Goal: Information Seeking & Learning: Learn about a topic

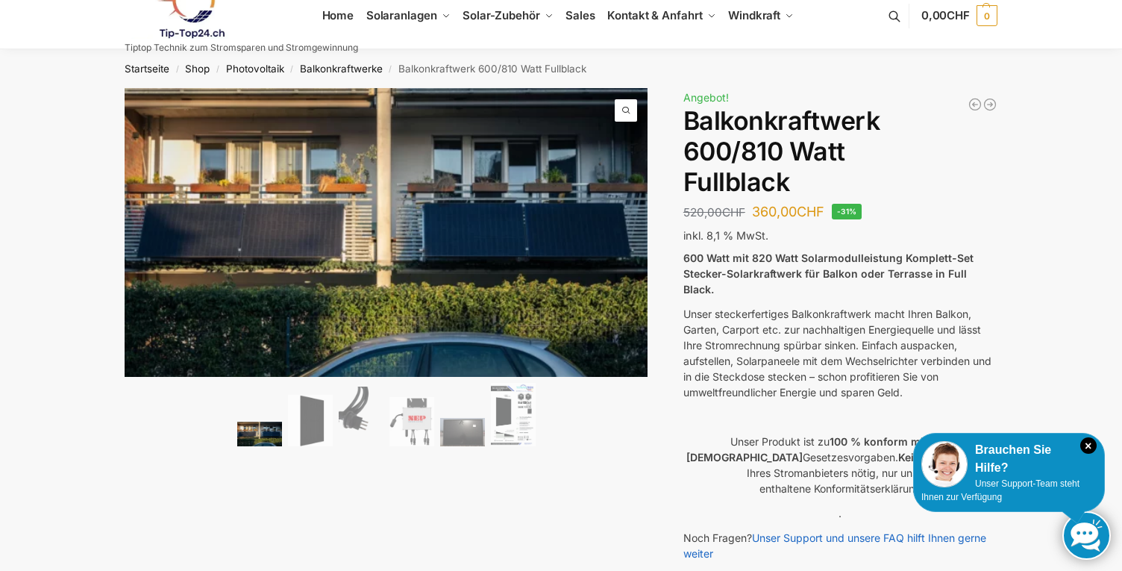
scroll to position [36, 0]
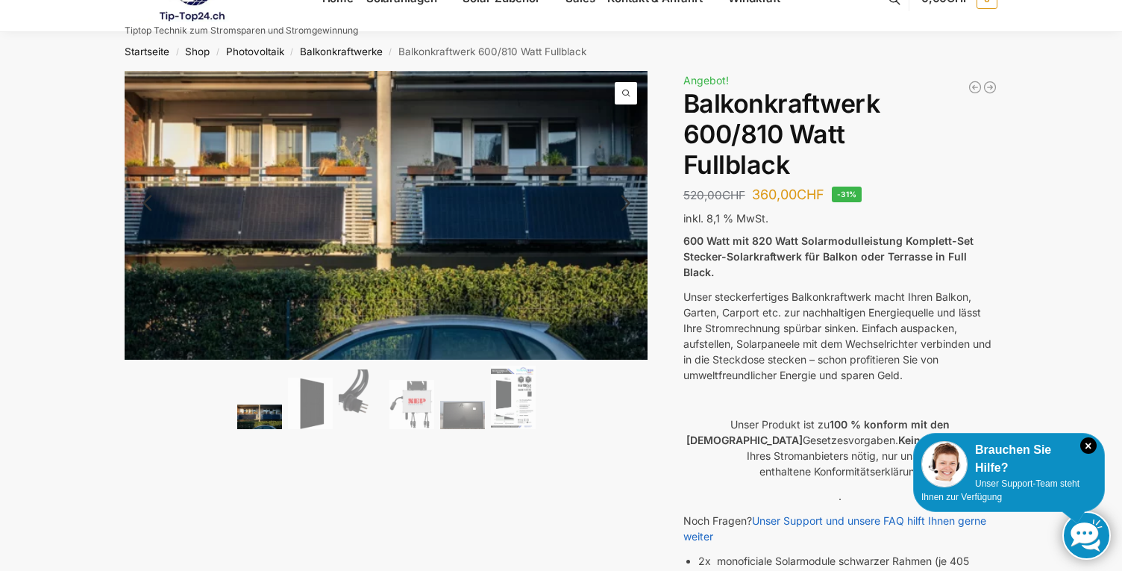
click at [486, 402] on ol at bounding box center [387, 400] width 524 height 68
click at [498, 403] on img at bounding box center [513, 397] width 45 height 63
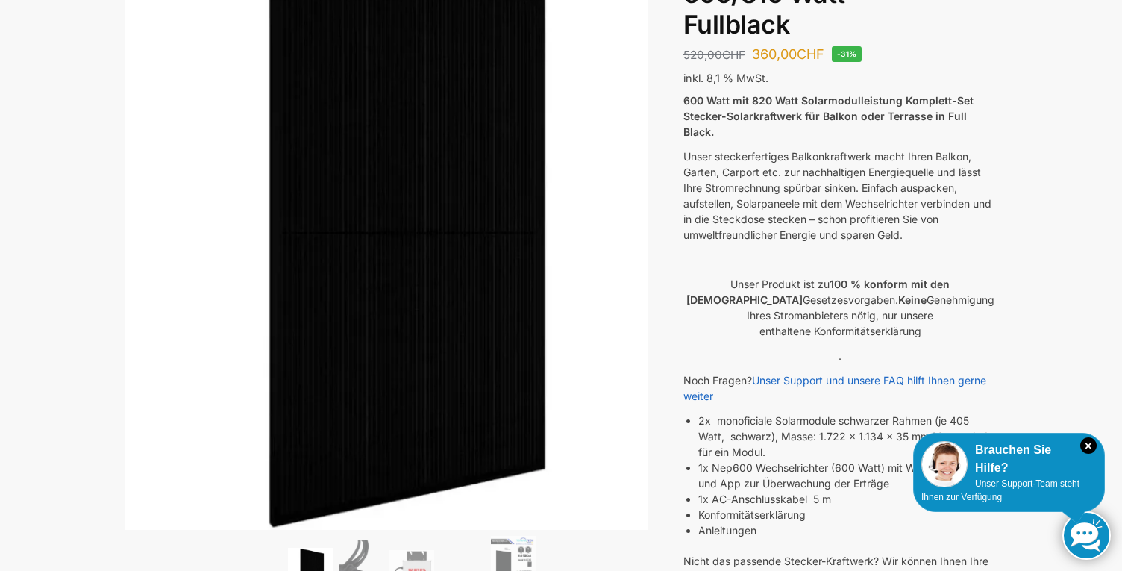
scroll to position [0, 0]
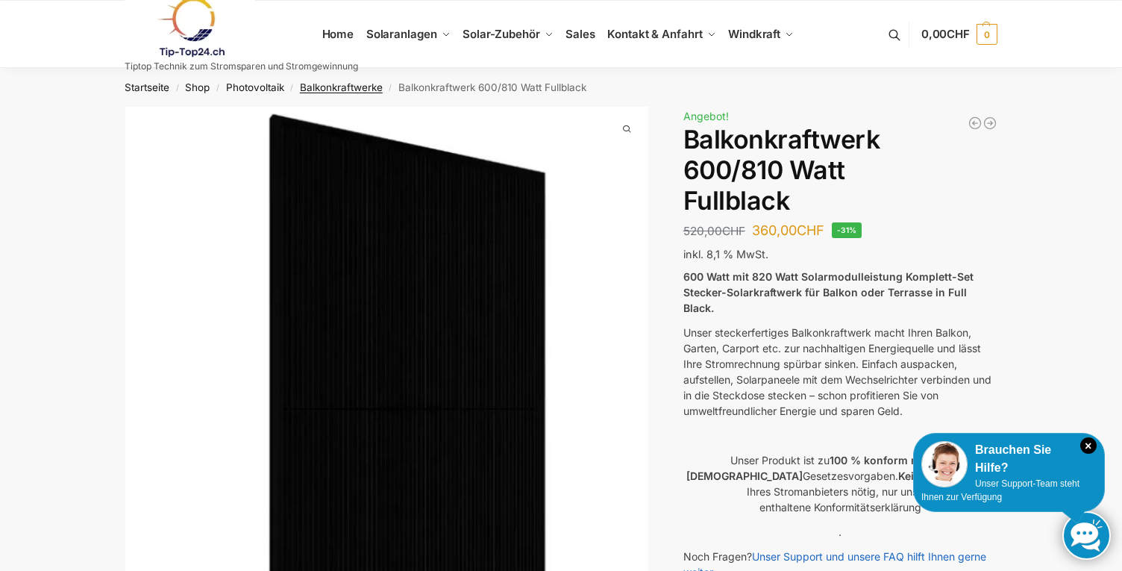
click at [339, 85] on link "Balkonkraftwerke" at bounding box center [341, 87] width 83 height 12
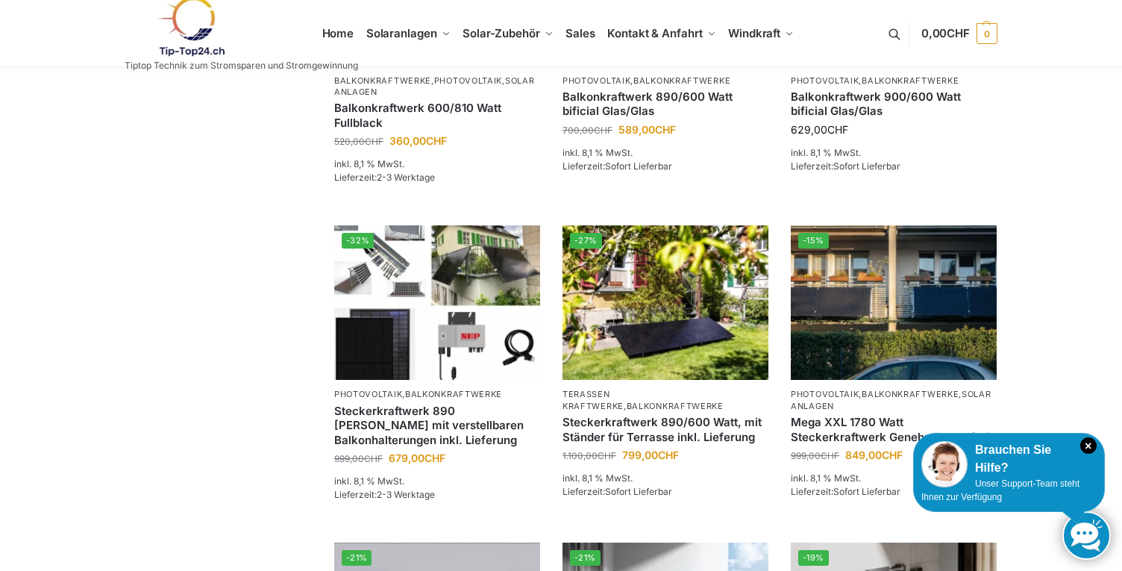
scroll to position [1253, 0]
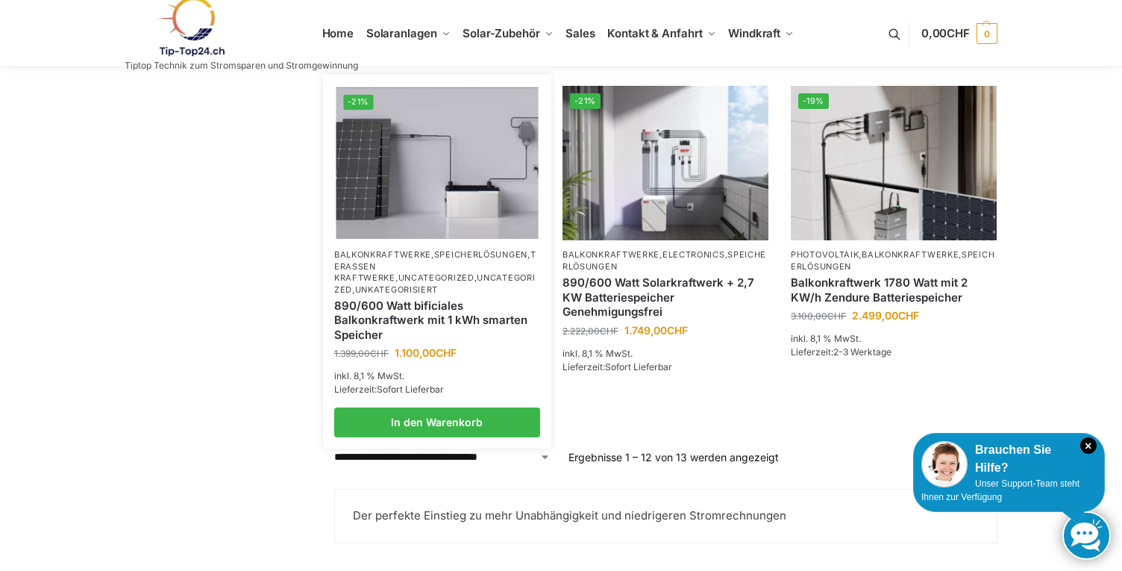
click at [455, 328] on link "890/600 Watt bificiales Balkonkraftwerk mit 1 kWh smarten Speicher" at bounding box center [437, 320] width 206 height 44
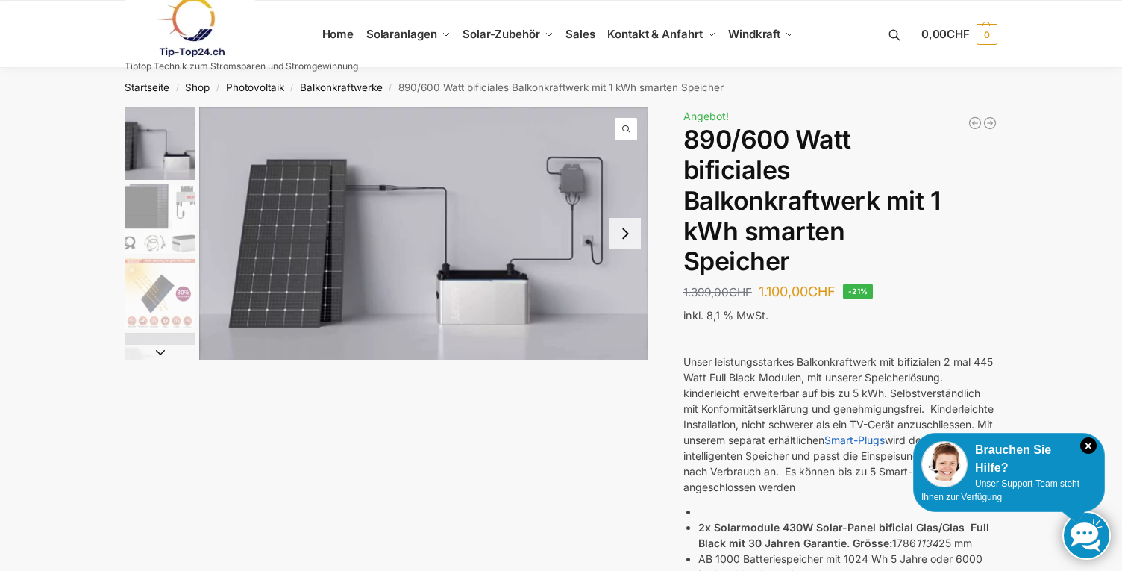
click at [642, 233] on img "1 / 7" at bounding box center [423, 233] width 449 height 253
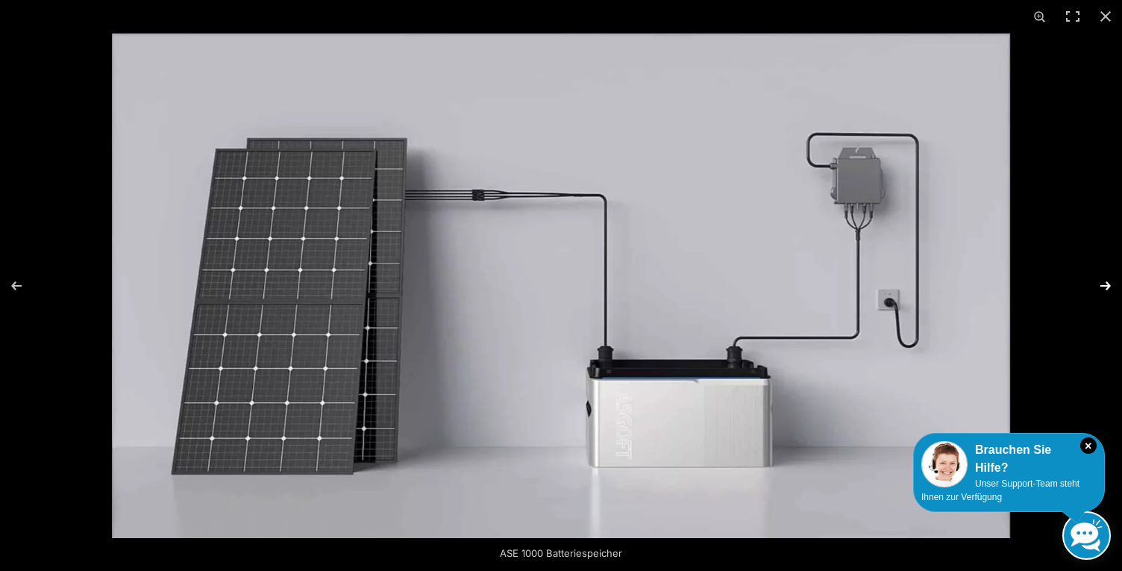
click at [1107, 286] on button "Next (arrow right)" at bounding box center [1096, 285] width 52 height 75
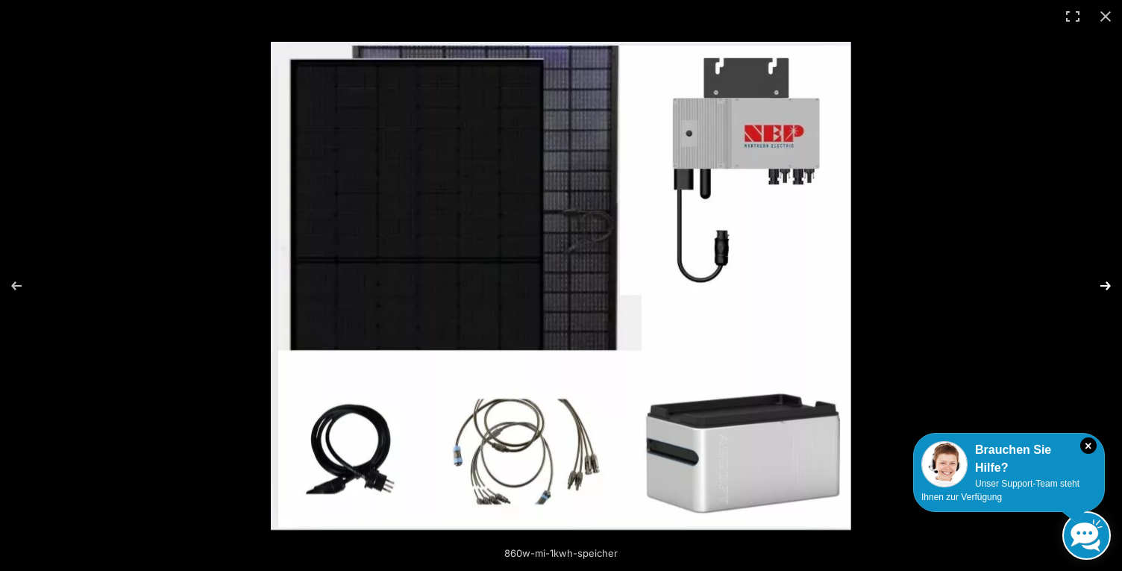
click at [1107, 286] on button "Next (arrow right)" at bounding box center [1096, 285] width 52 height 75
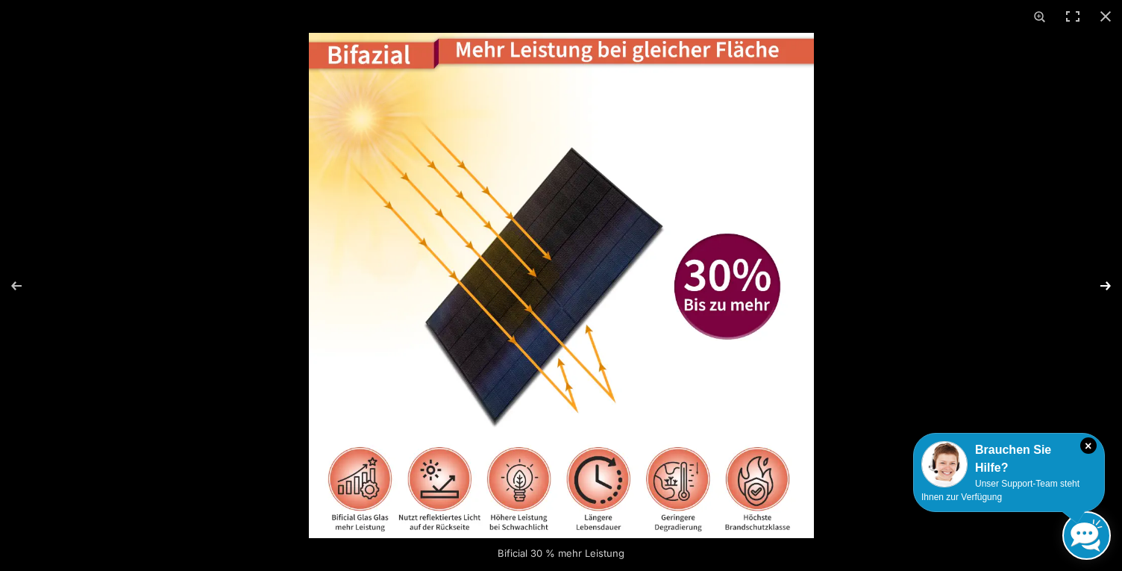
click at [1105, 286] on button "Next (arrow right)" at bounding box center [1096, 285] width 52 height 75
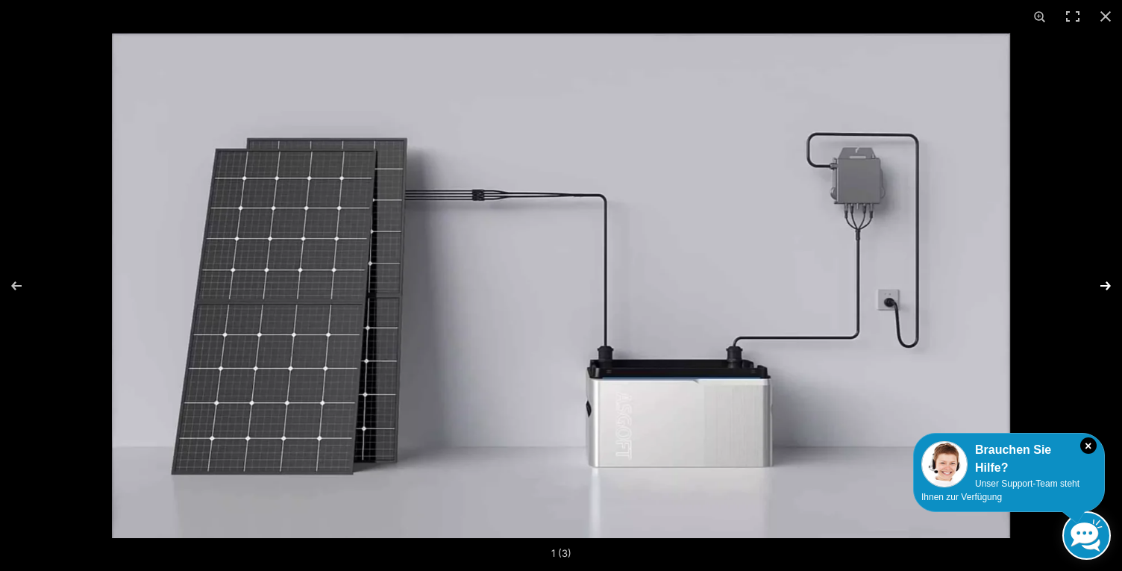
click at [1105, 286] on button "Next (arrow right)" at bounding box center [1096, 285] width 52 height 75
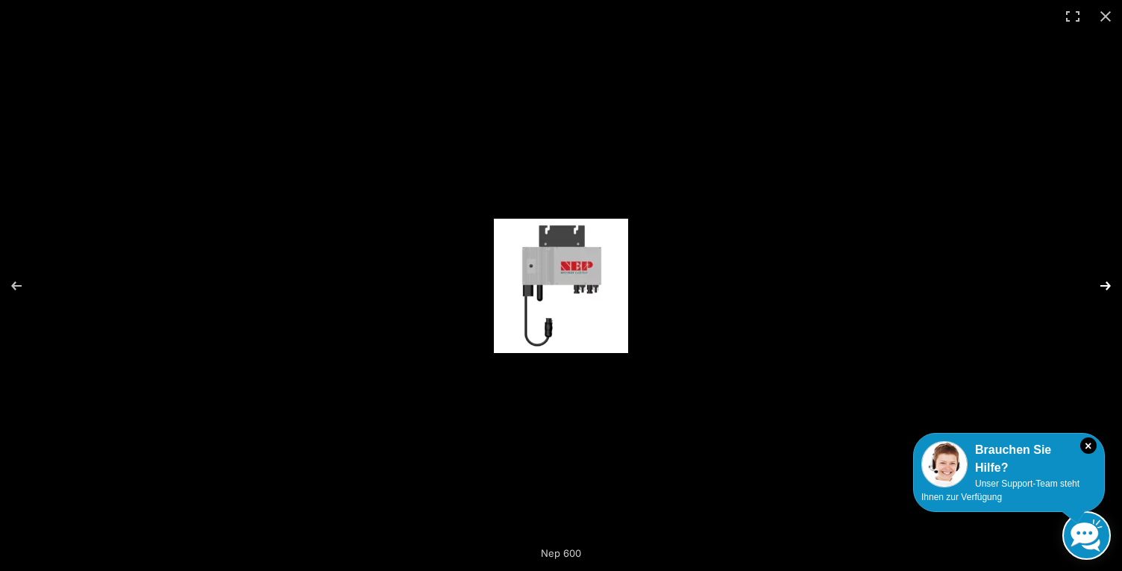
click at [1105, 286] on button "Next (arrow right)" at bounding box center [1096, 285] width 52 height 75
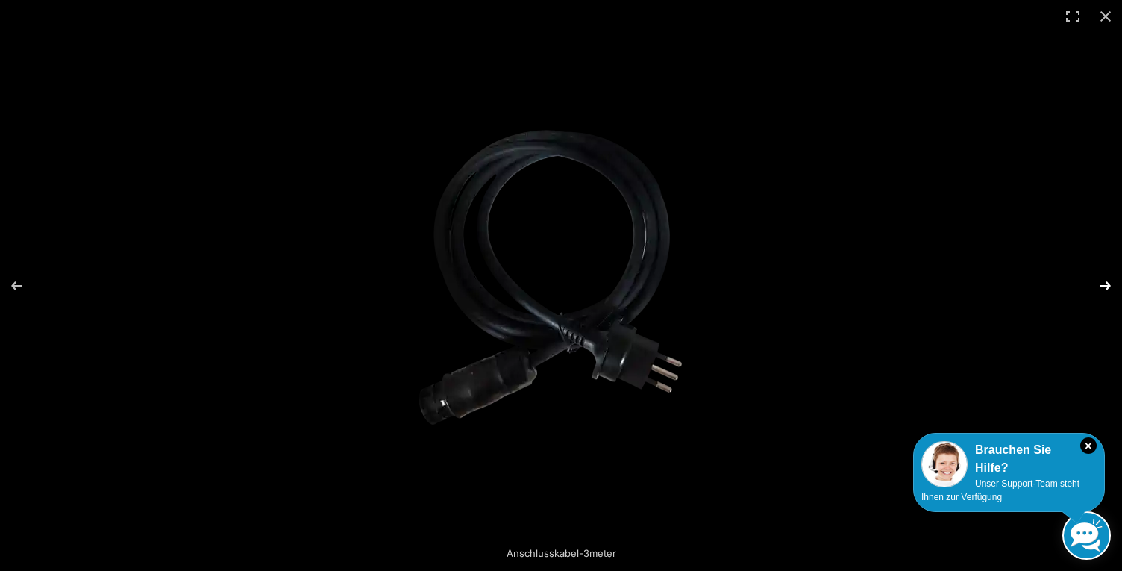
click at [1105, 286] on button "Next (arrow right)" at bounding box center [1096, 285] width 52 height 75
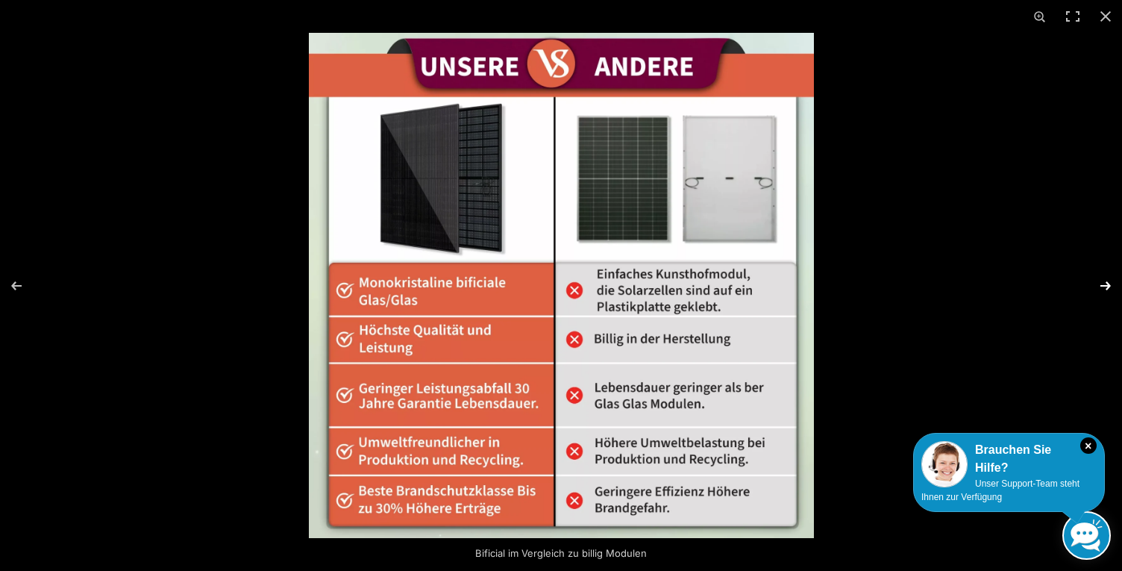
click at [1105, 286] on button "Next (arrow right)" at bounding box center [1096, 285] width 52 height 75
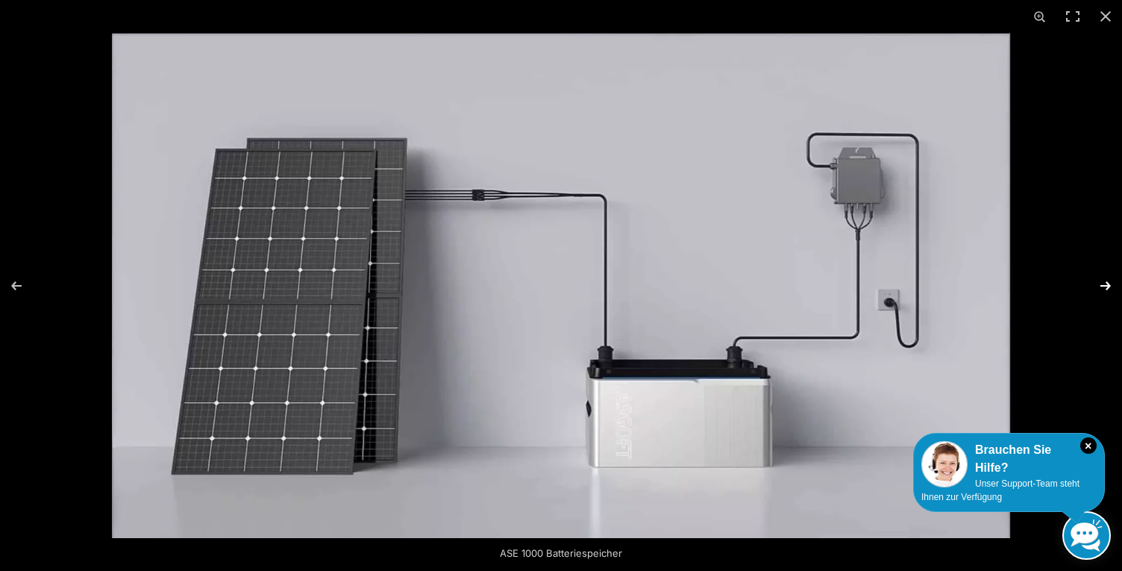
click at [1105, 286] on button "Next (arrow right)" at bounding box center [1096, 285] width 52 height 75
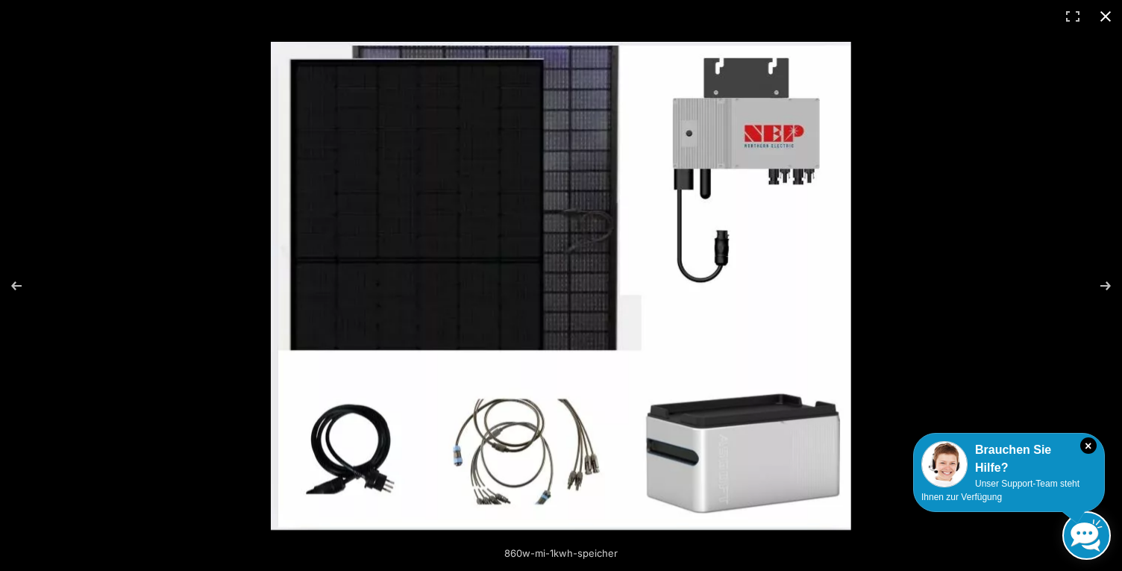
click at [1105, 16] on button "Close (Esc)" at bounding box center [1105, 16] width 33 height 33
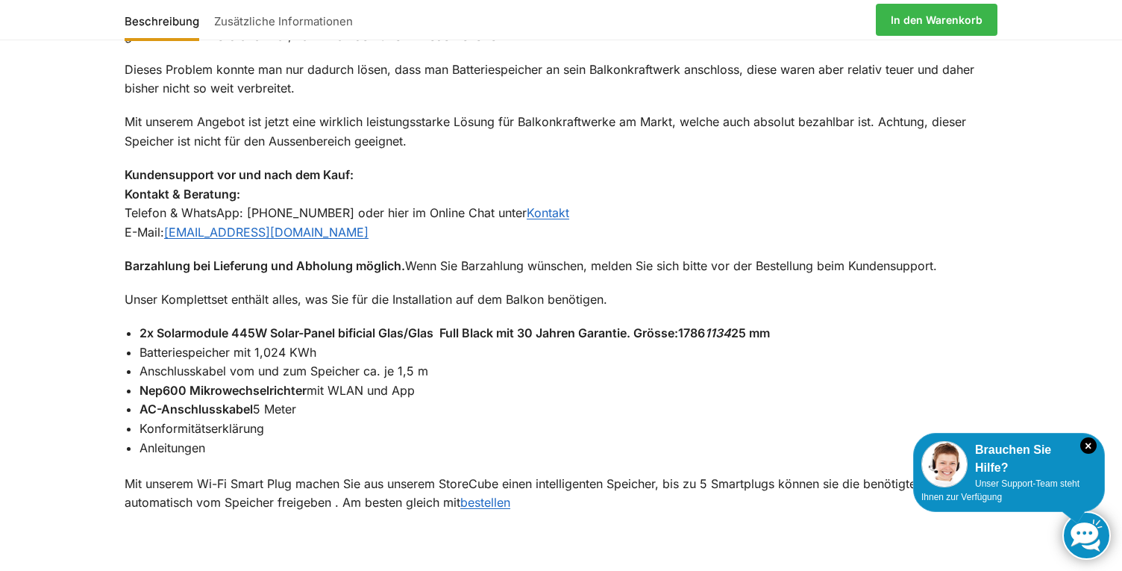
scroll to position [1257, 0]
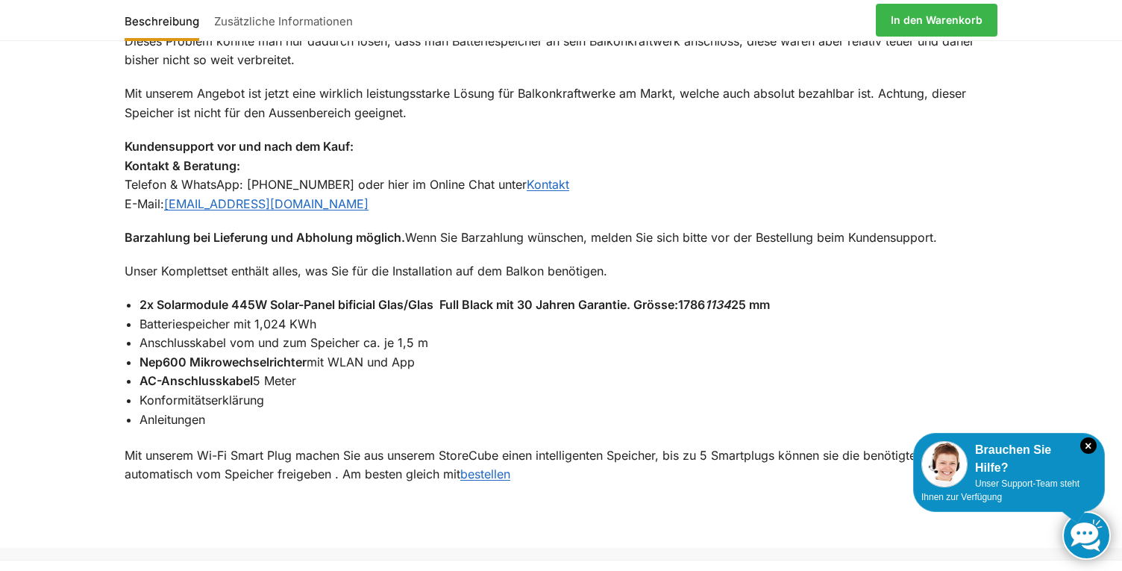
click at [272, 326] on li "Batteriespeicher mit 1,024 KWh" at bounding box center [569, 324] width 858 height 19
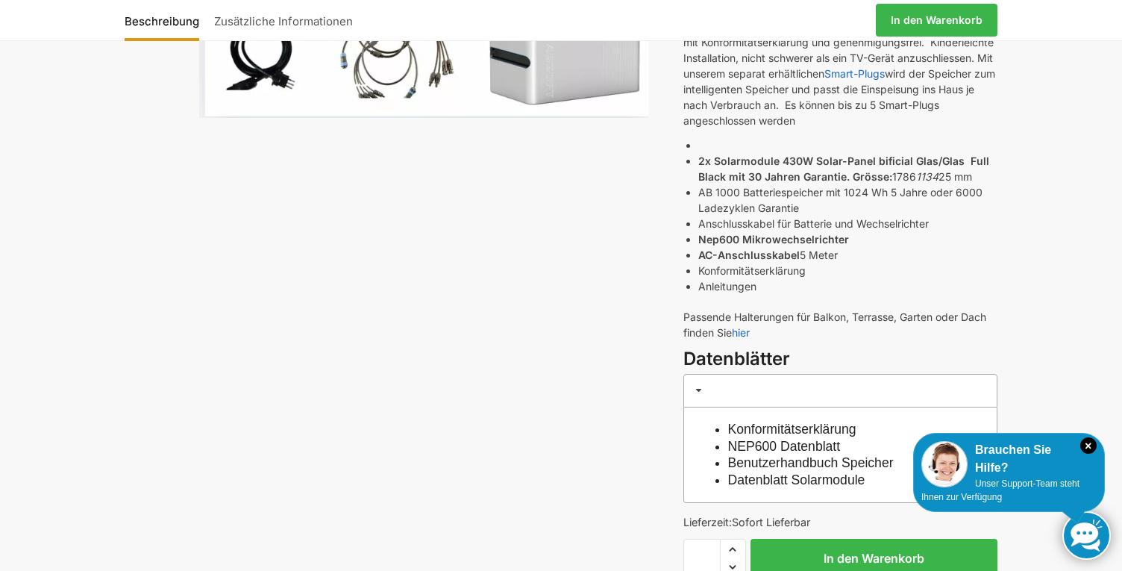
scroll to position [469, 0]
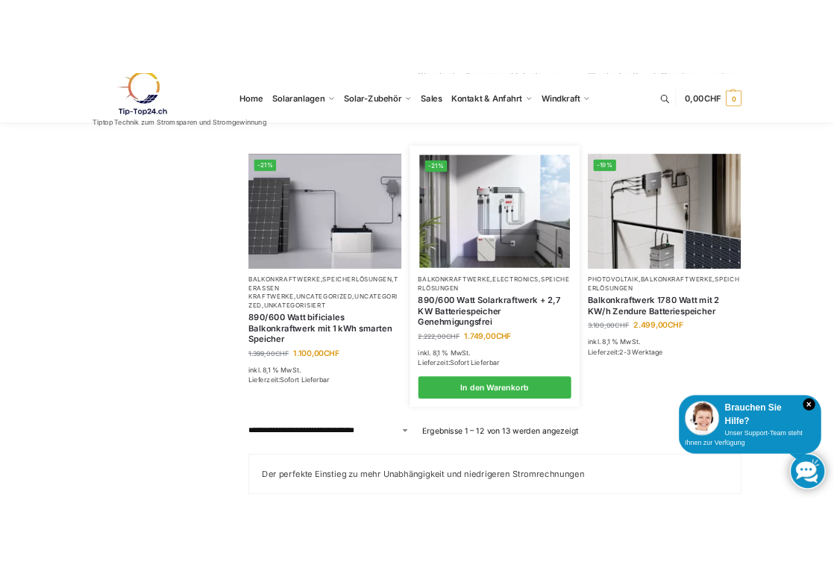
scroll to position [1351, 0]
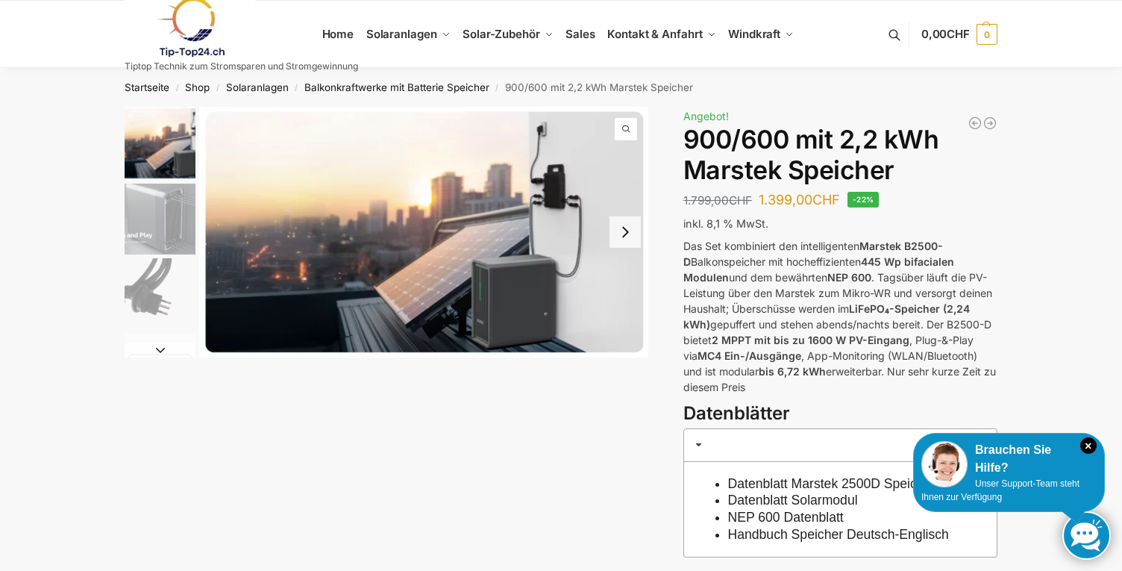
click at [629, 231] on button "Next slide" at bounding box center [625, 231] width 31 height 31
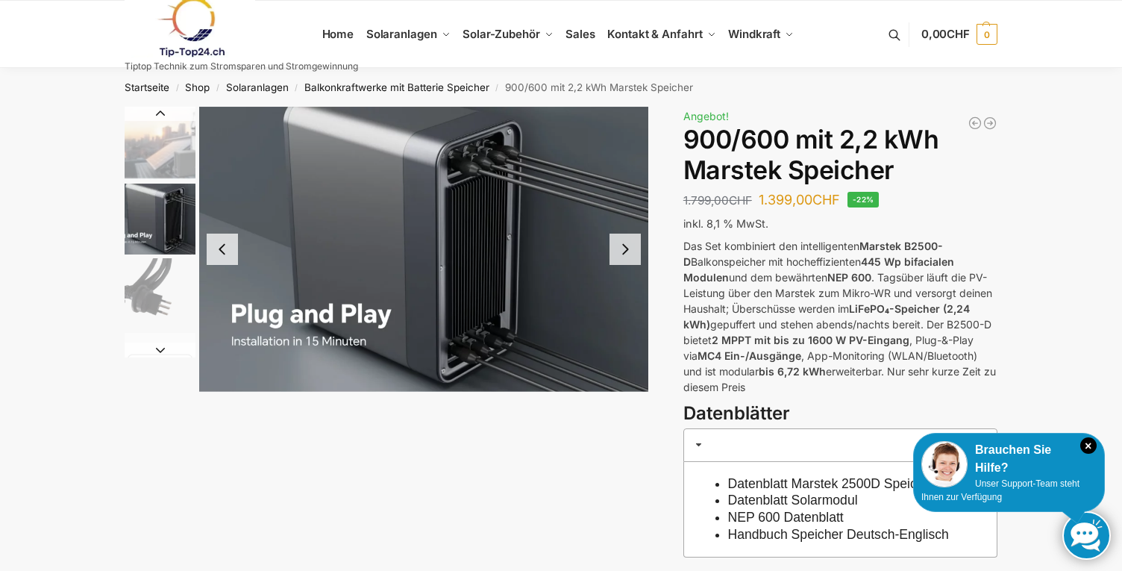
click at [629, 231] on img "2 / 8" at bounding box center [423, 249] width 449 height 285
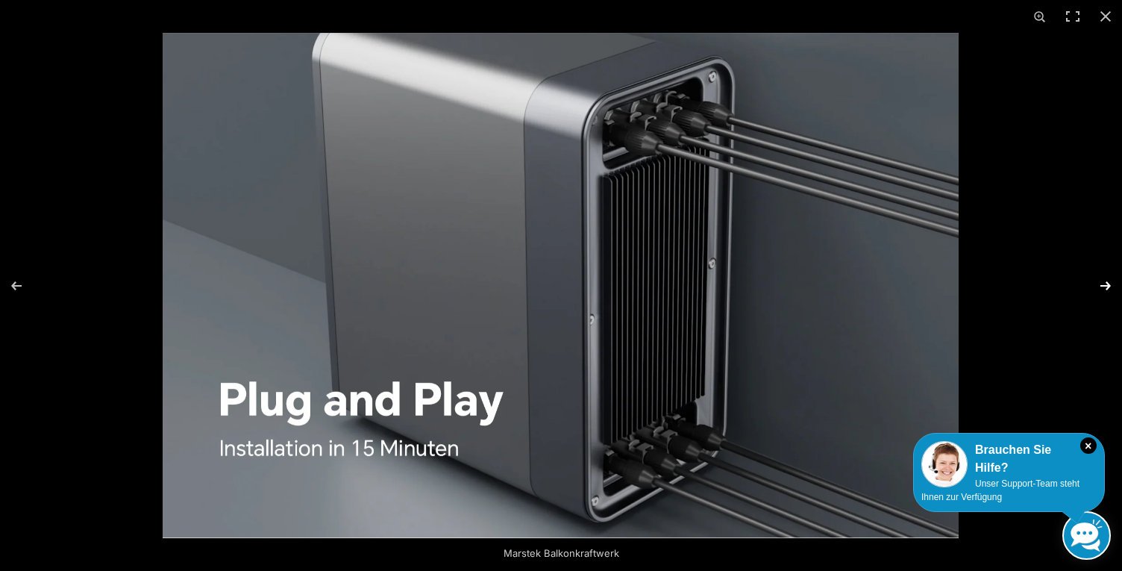
click at [1112, 276] on button "Next (arrow right)" at bounding box center [1096, 285] width 52 height 75
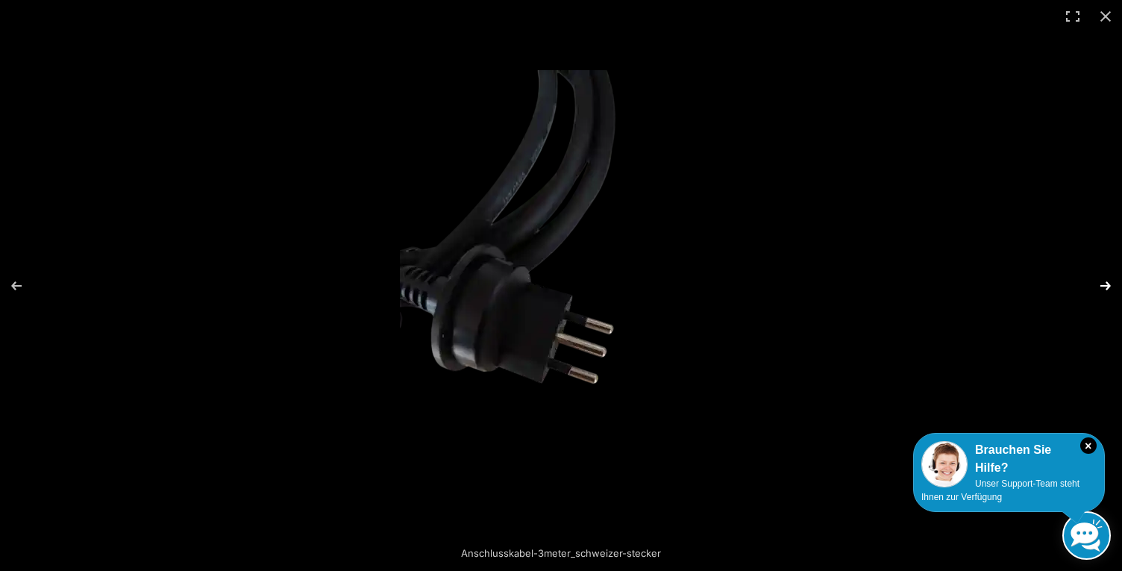
click at [1112, 279] on button "Next (arrow right)" at bounding box center [1096, 285] width 52 height 75
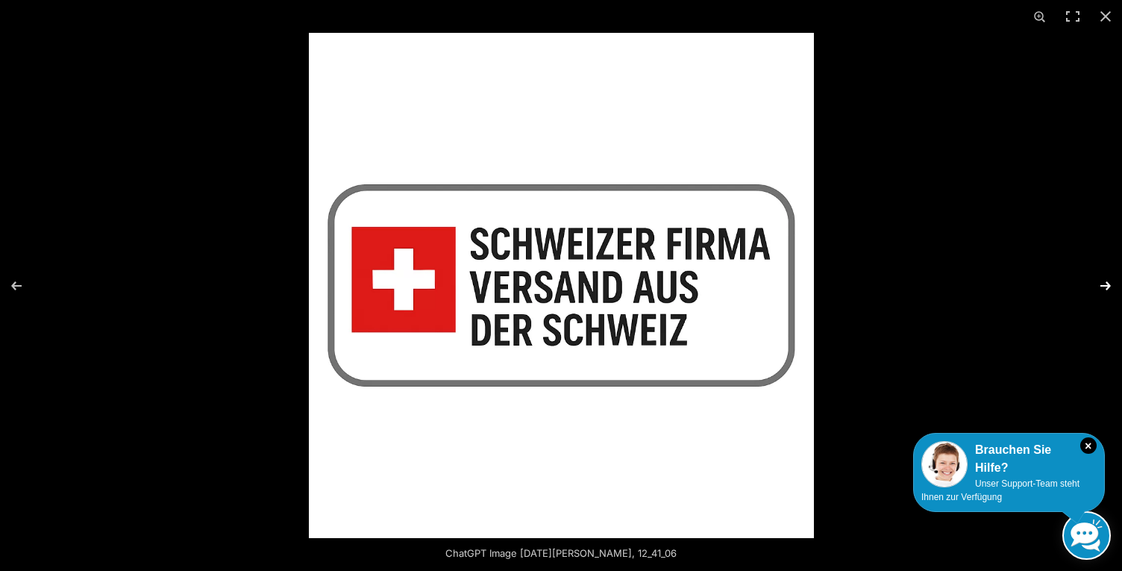
click at [1112, 279] on button "Next (arrow right)" at bounding box center [1096, 285] width 52 height 75
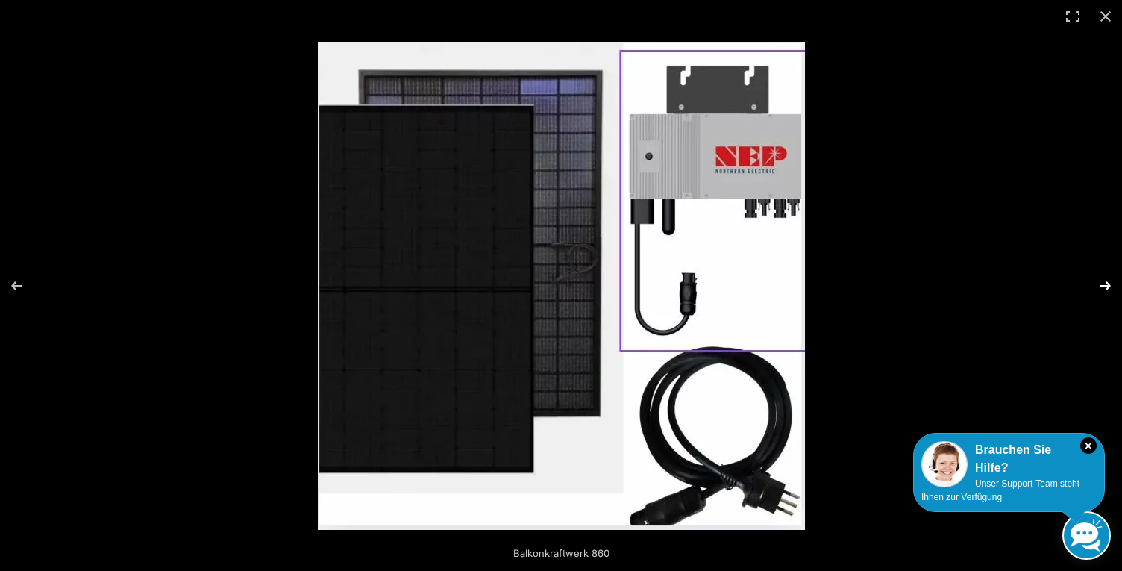
click at [1112, 279] on button "Next (arrow right)" at bounding box center [1096, 285] width 52 height 75
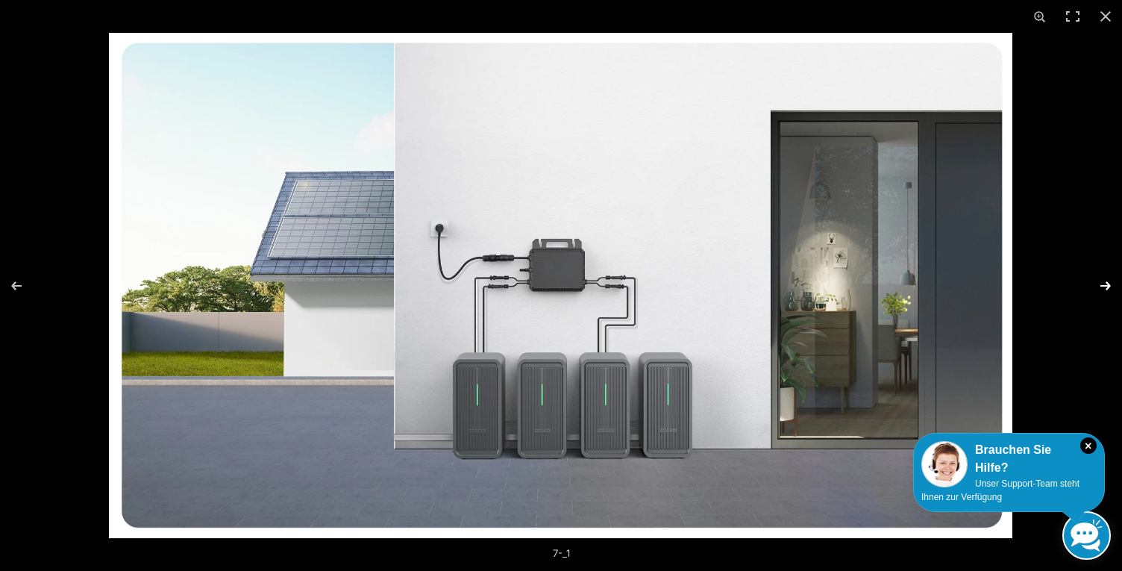
click at [1112, 279] on button "Next (arrow right)" at bounding box center [1096, 285] width 52 height 75
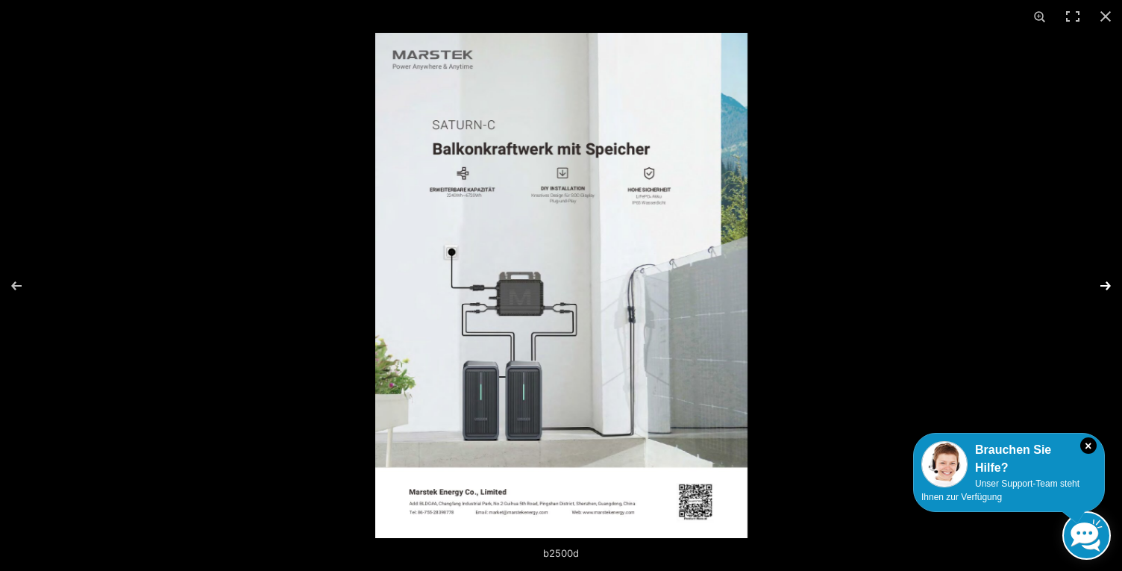
click at [1112, 279] on button "Next (arrow right)" at bounding box center [1096, 285] width 52 height 75
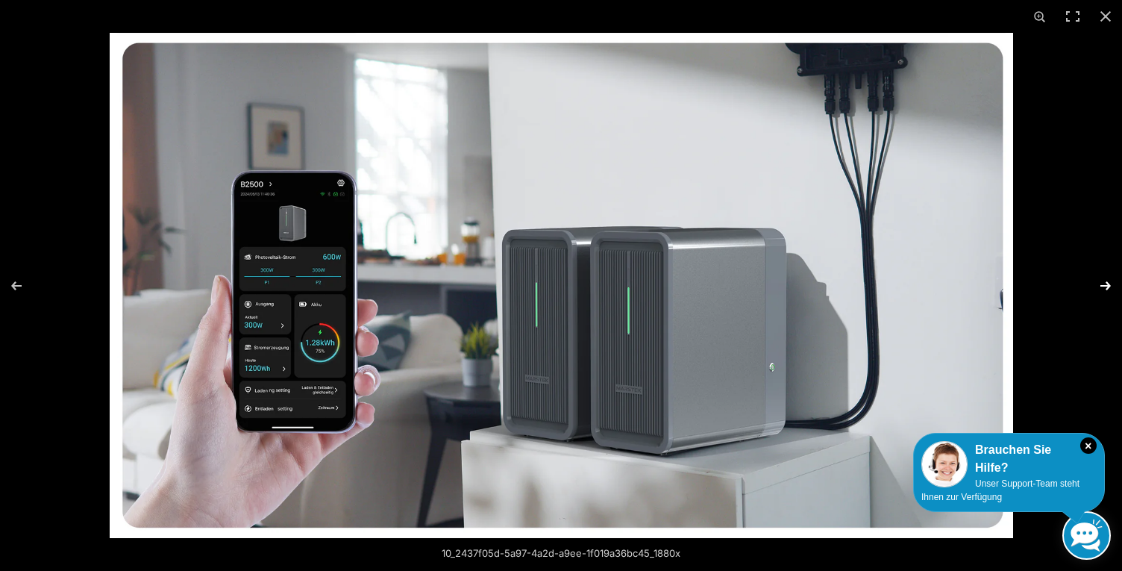
click at [1112, 279] on button "Next (arrow right)" at bounding box center [1096, 285] width 52 height 75
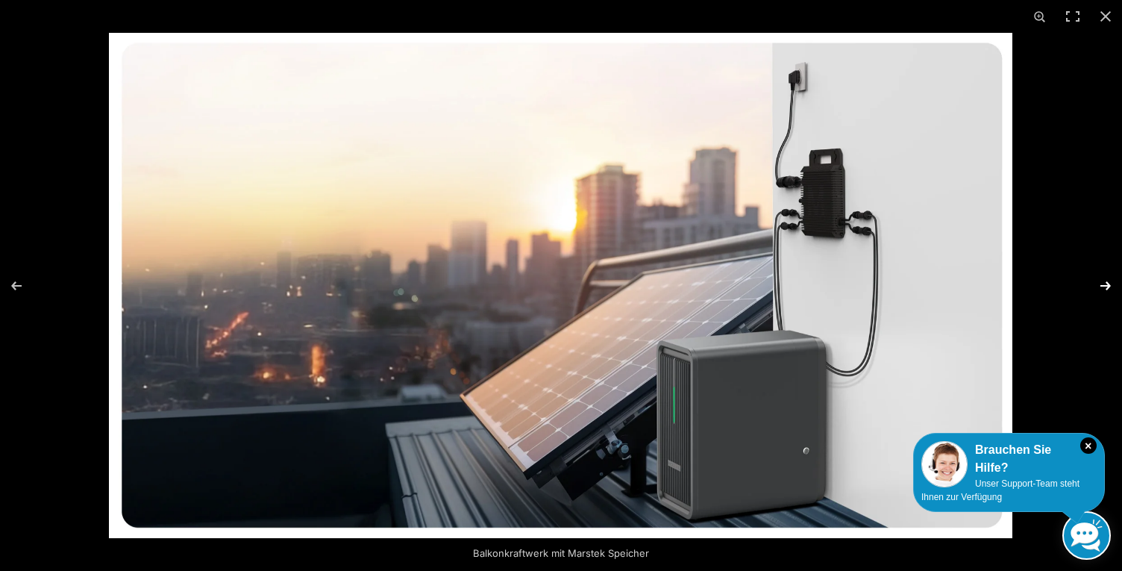
click at [1112, 279] on button "Next (arrow right)" at bounding box center [1096, 285] width 52 height 75
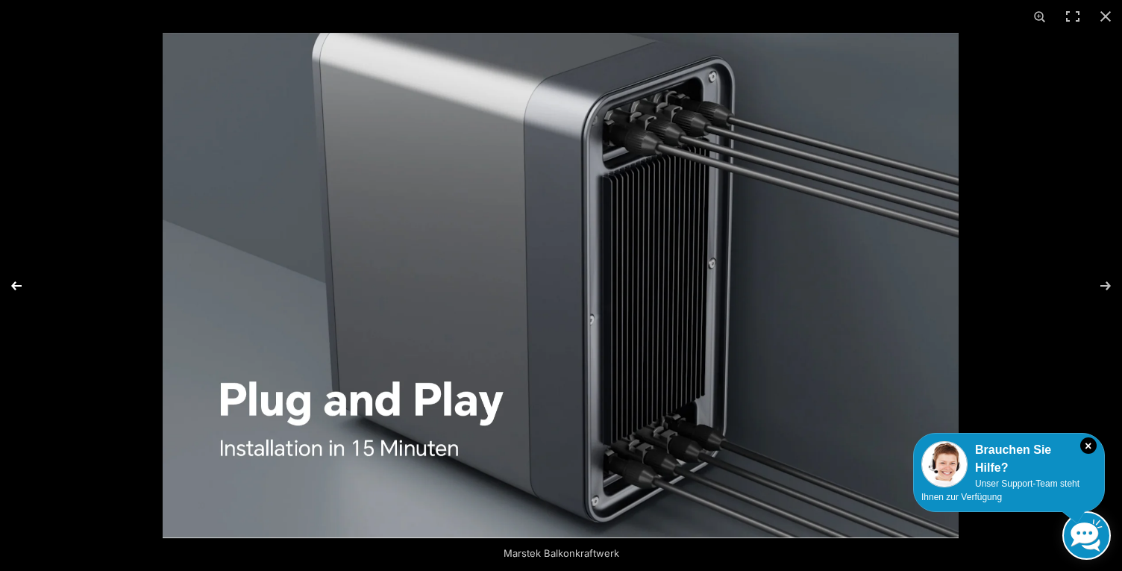
click at [29, 285] on button "Previous (arrow left)" at bounding box center [26, 285] width 52 height 75
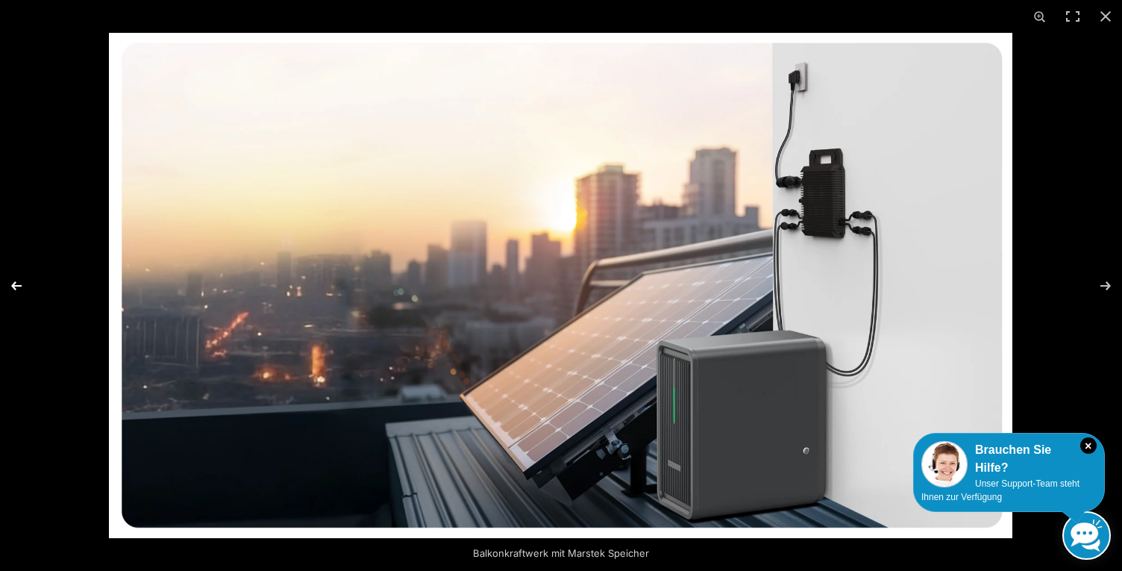
click at [28, 285] on button "Previous (arrow left)" at bounding box center [26, 285] width 52 height 75
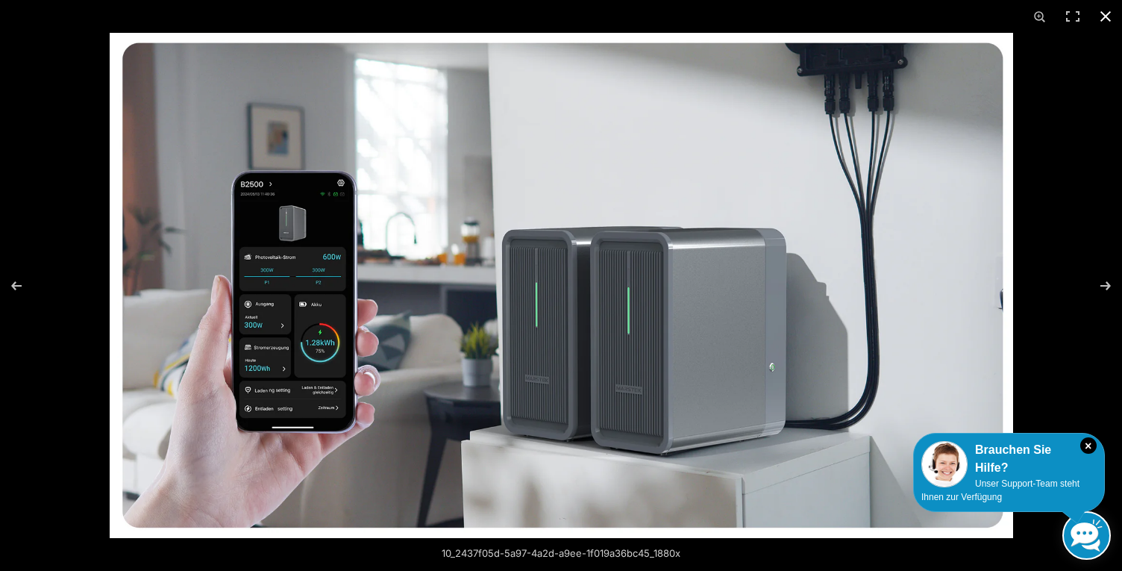
click at [1108, 10] on button "Close (Esc)" at bounding box center [1105, 16] width 33 height 33
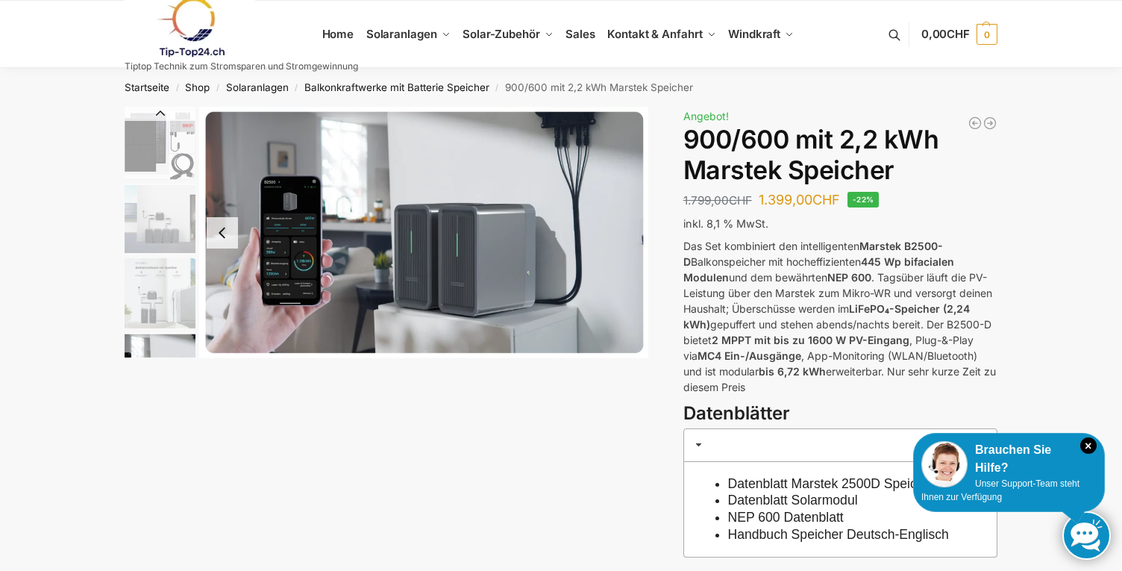
click at [829, 256] on p "Das Set kombiniert den intelligenten Marstek B2500-D Balkonspeicher mit hocheff…" at bounding box center [841, 316] width 314 height 157
